Goal: Task Accomplishment & Management: Manage account settings

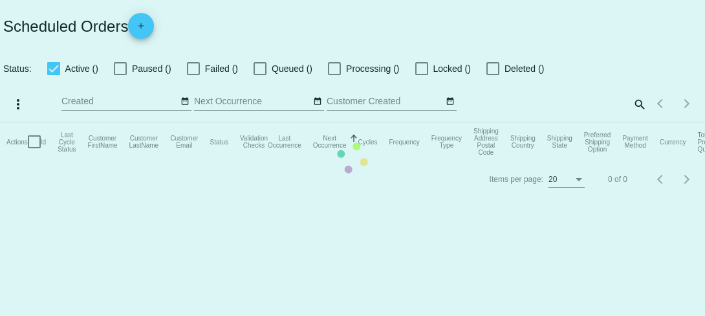
checkbox input "true"
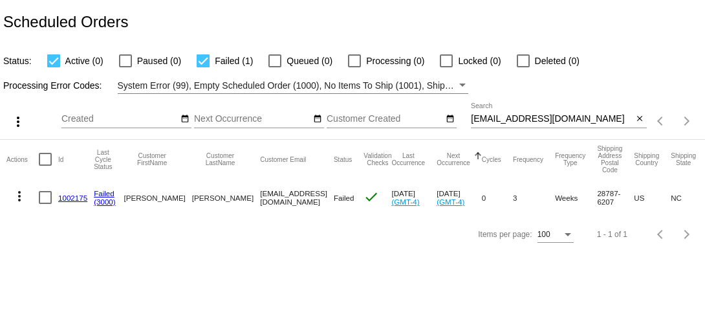
click at [483, 121] on input "[EMAIL_ADDRESS][DOMAIN_NAME]" at bounding box center [552, 119] width 162 height 10
paste input "[PERSON_NAME]"
type input "[PERSON_NAME][EMAIL_ADDRESS][DOMAIN_NAME]"
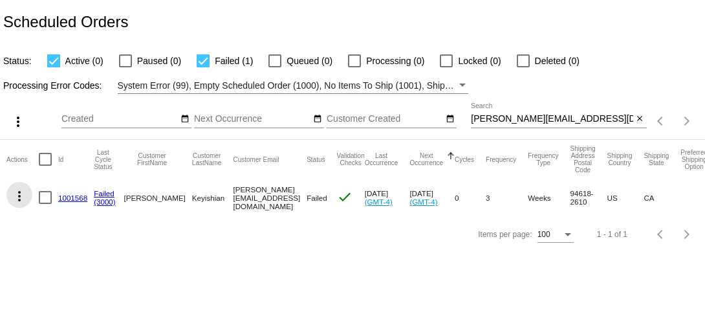
click at [18, 197] on mat-icon "more_vert" at bounding box center [20, 196] width 16 height 16
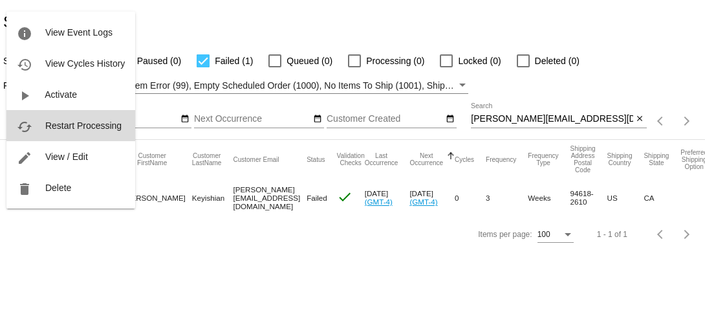
click at [100, 128] on span "Restart Processing" at bounding box center [83, 125] width 76 height 10
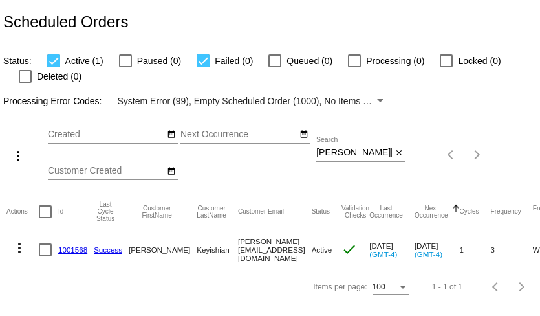
click at [349, 151] on input "[PERSON_NAME][EMAIL_ADDRESS][DOMAIN_NAME]" at bounding box center [354, 152] width 76 height 10
paste input "leighryanvaughn@gmai"
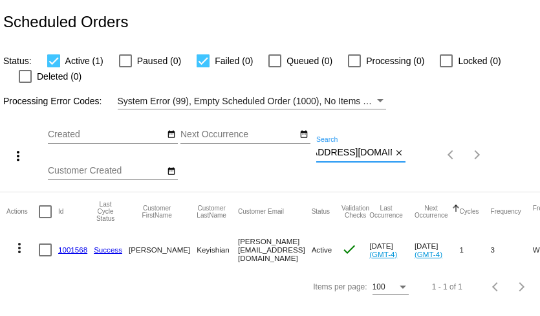
type input "leighryanvaughn@gmail.com"
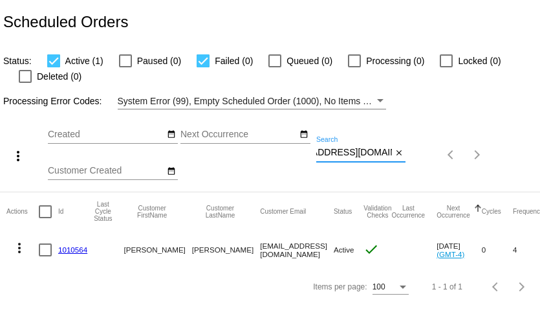
scroll to position [0, 0]
click at [17, 246] on mat-icon "more_vert" at bounding box center [20, 248] width 16 height 16
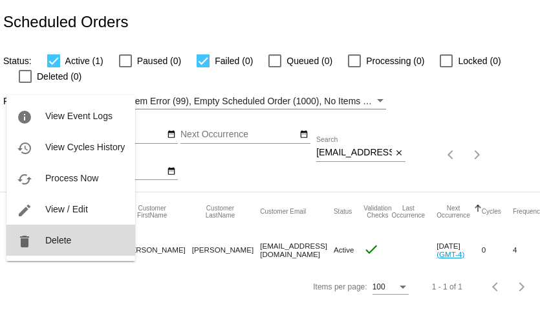
click at [43, 239] on button "delete Delete" at bounding box center [70, 239] width 129 height 31
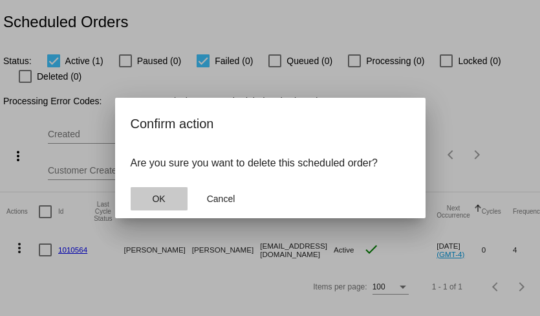
click at [157, 199] on span "OK" at bounding box center [158, 198] width 13 height 10
